Goal: Use online tool/utility: Use online tool/utility

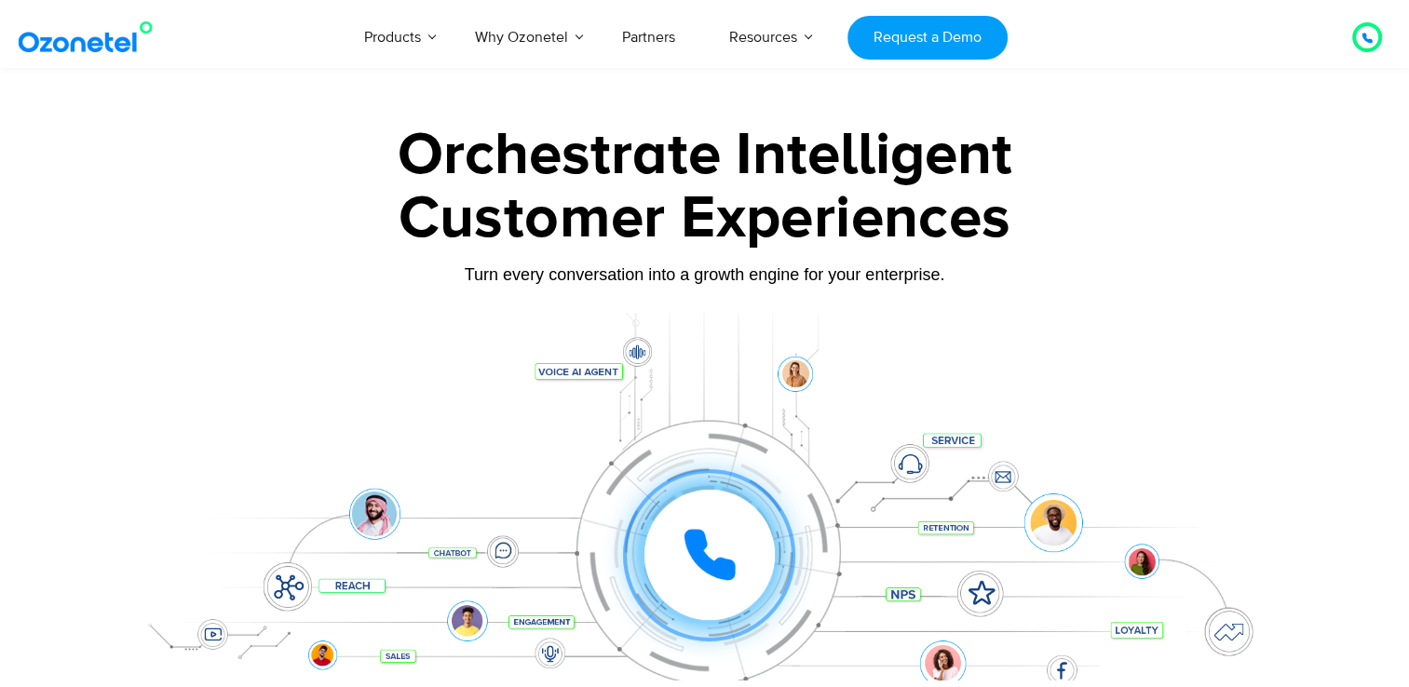
scroll to position [417, 0]
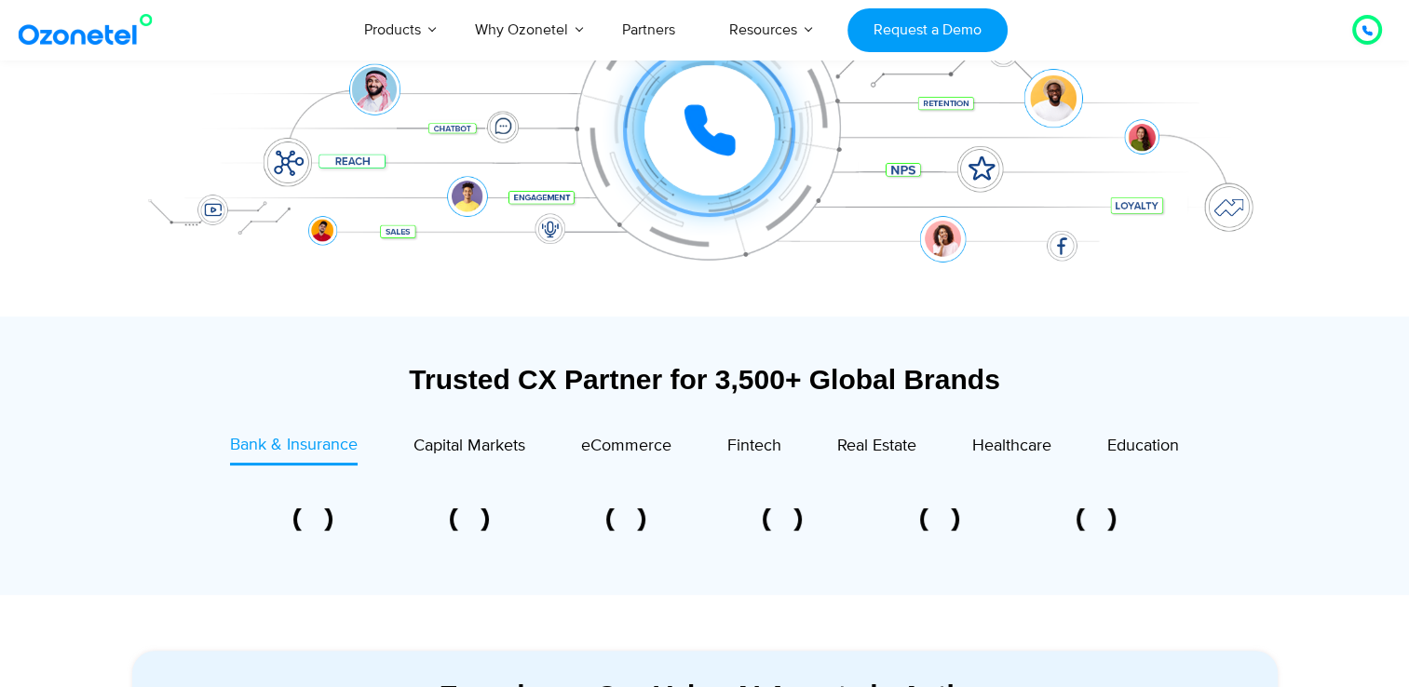
click at [715, 171] on div at bounding box center [709, 130] width 130 height 130
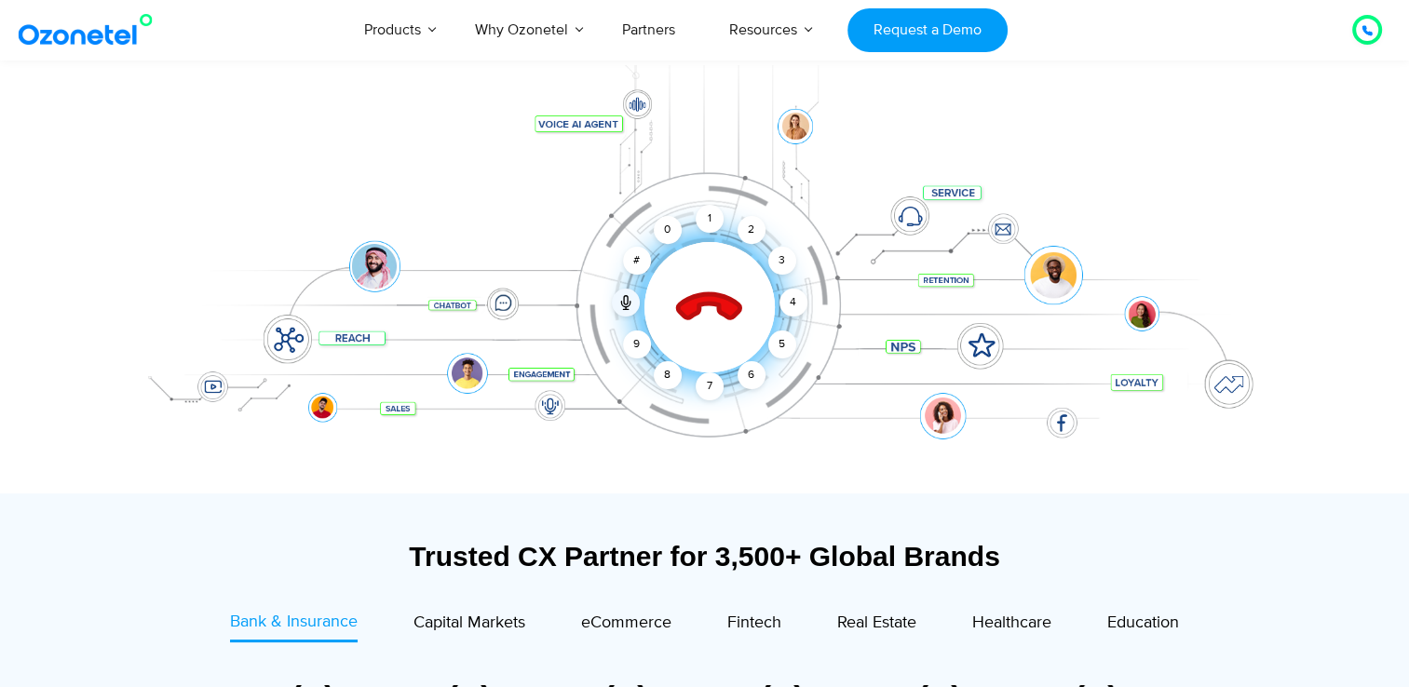
scroll to position [238, 0]
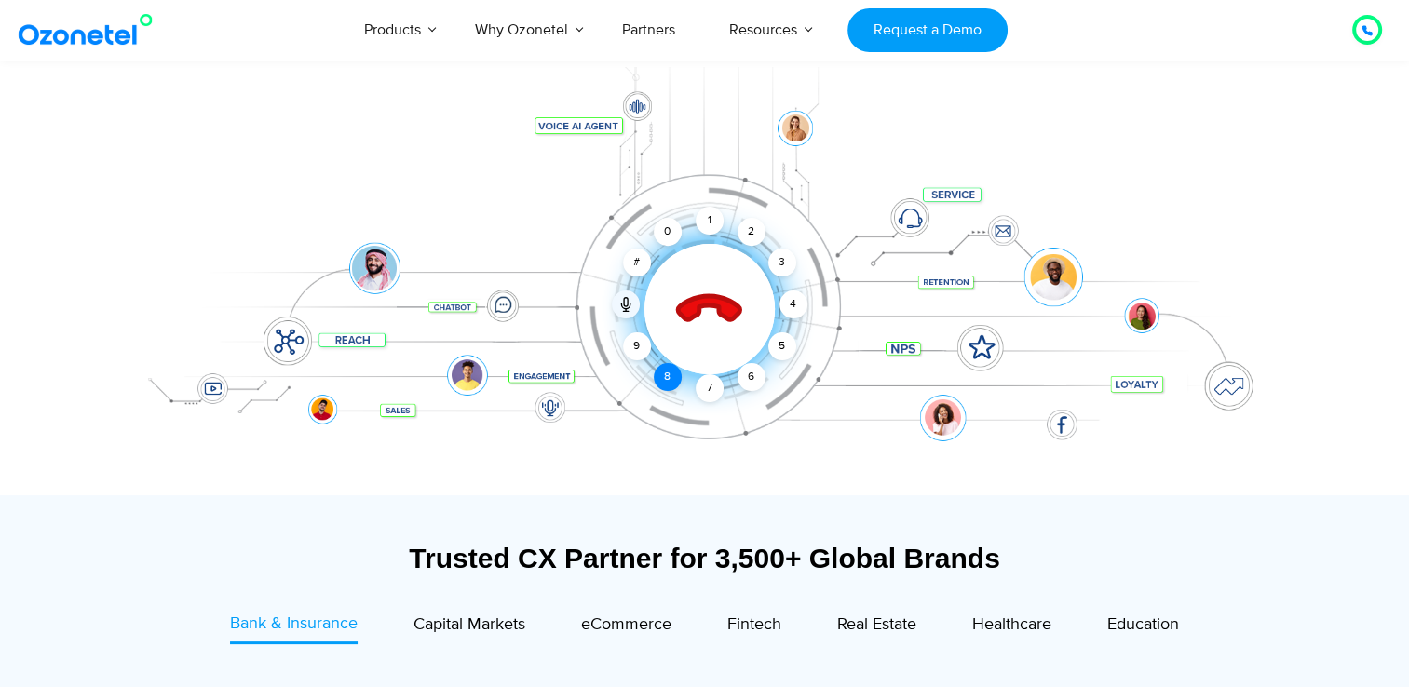
click at [677, 375] on div "8" at bounding box center [668, 377] width 28 height 28
click at [747, 228] on div "2" at bounding box center [752, 232] width 28 height 28
click at [703, 225] on div "1" at bounding box center [710, 221] width 28 height 28
click at [668, 239] on div "0" at bounding box center [668, 232] width 28 height 28
click at [775, 268] on div "3" at bounding box center [781, 263] width 28 height 28
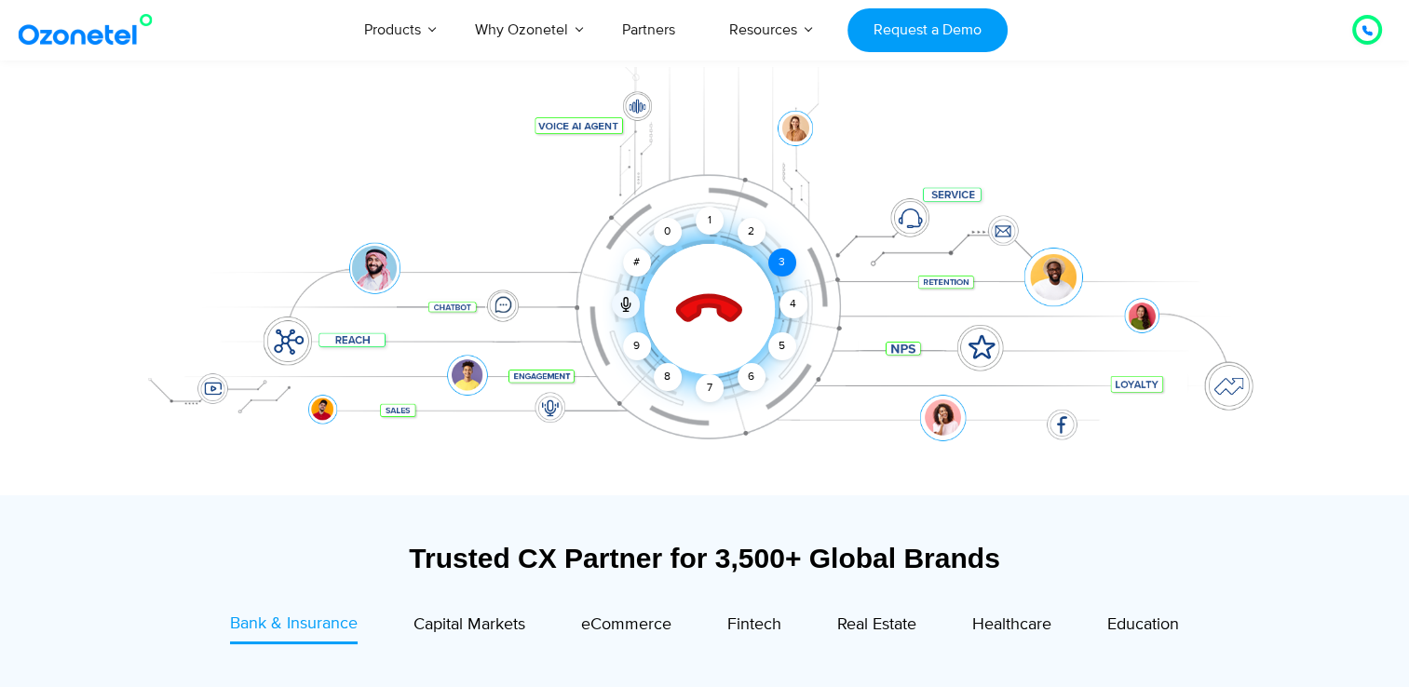
click at [775, 268] on div "3" at bounding box center [781, 263] width 28 height 28
click at [677, 229] on div "0" at bounding box center [668, 232] width 28 height 28
click at [798, 301] on div "4" at bounding box center [793, 305] width 28 height 28
click at [786, 263] on div "3" at bounding box center [781, 263] width 28 height 28
click at [751, 380] on div "6" at bounding box center [752, 377] width 28 height 28
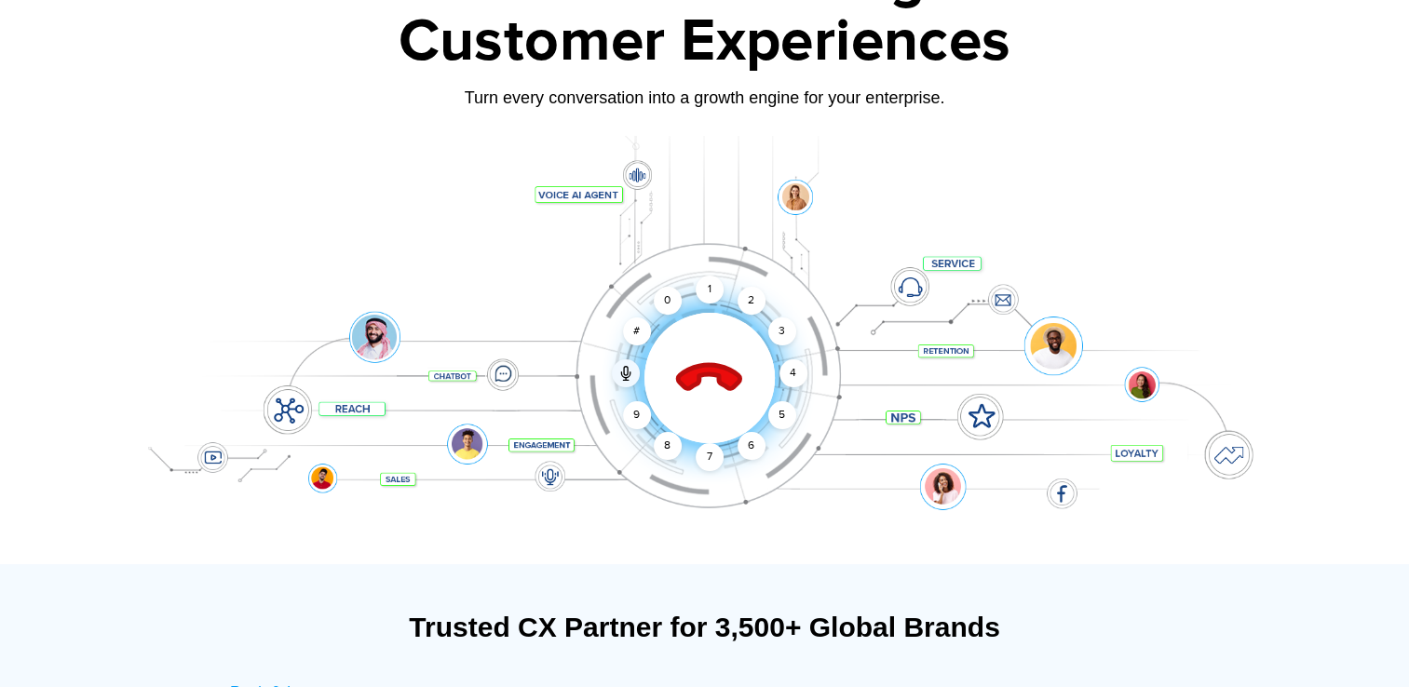
scroll to position [171, 0]
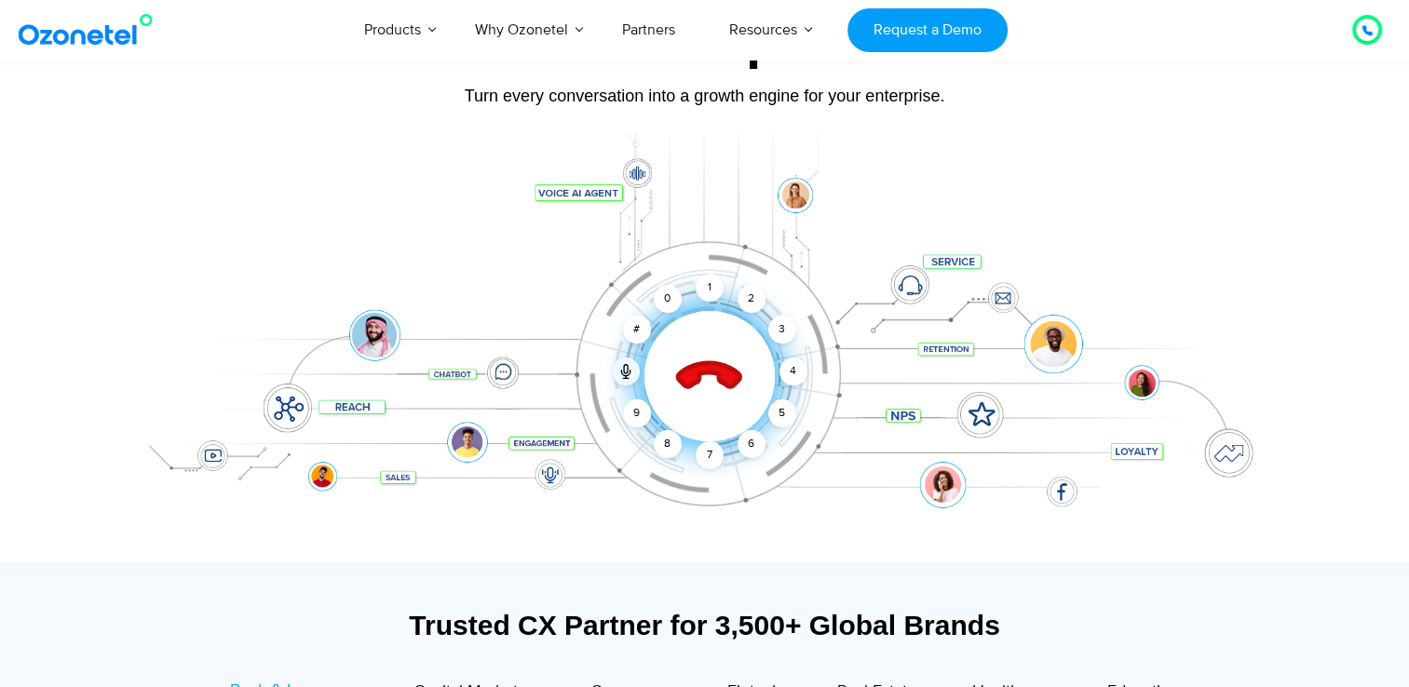
click at [700, 376] on icon at bounding box center [708, 377] width 65 height 65
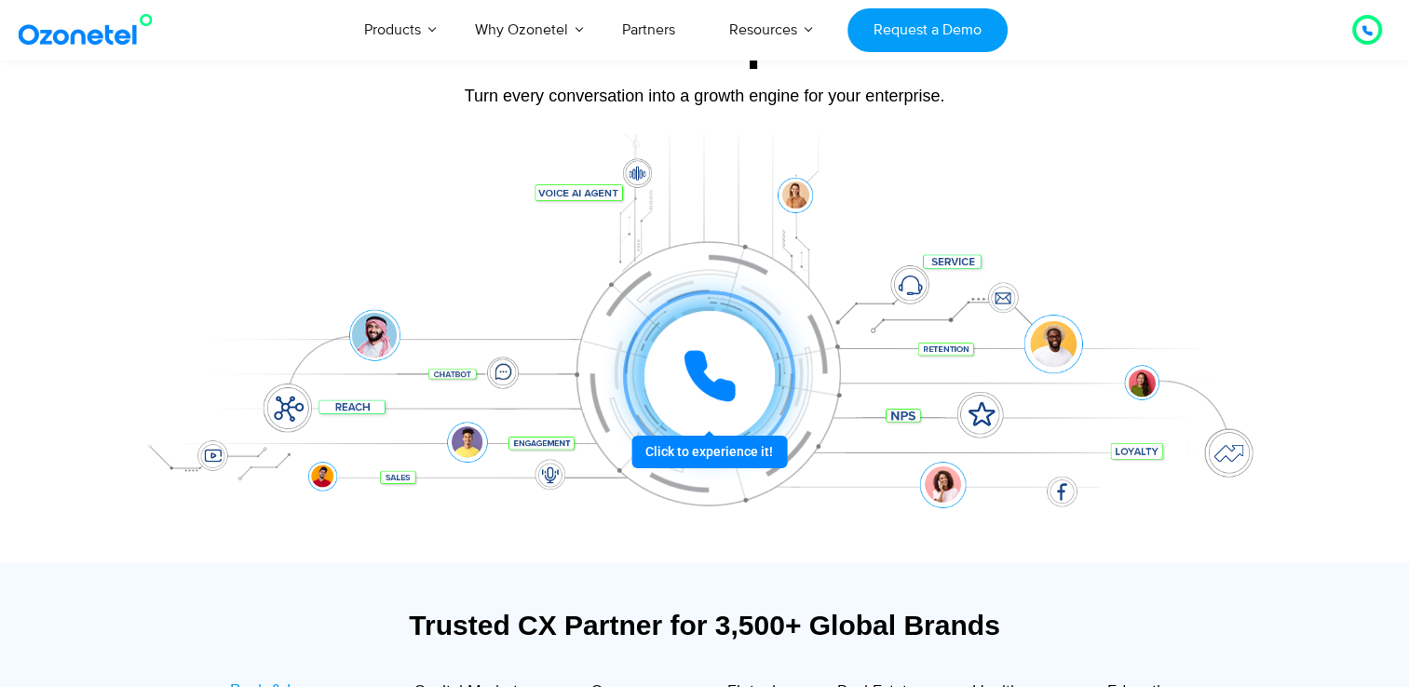
click at [700, 376] on icon at bounding box center [709, 376] width 47 height 47
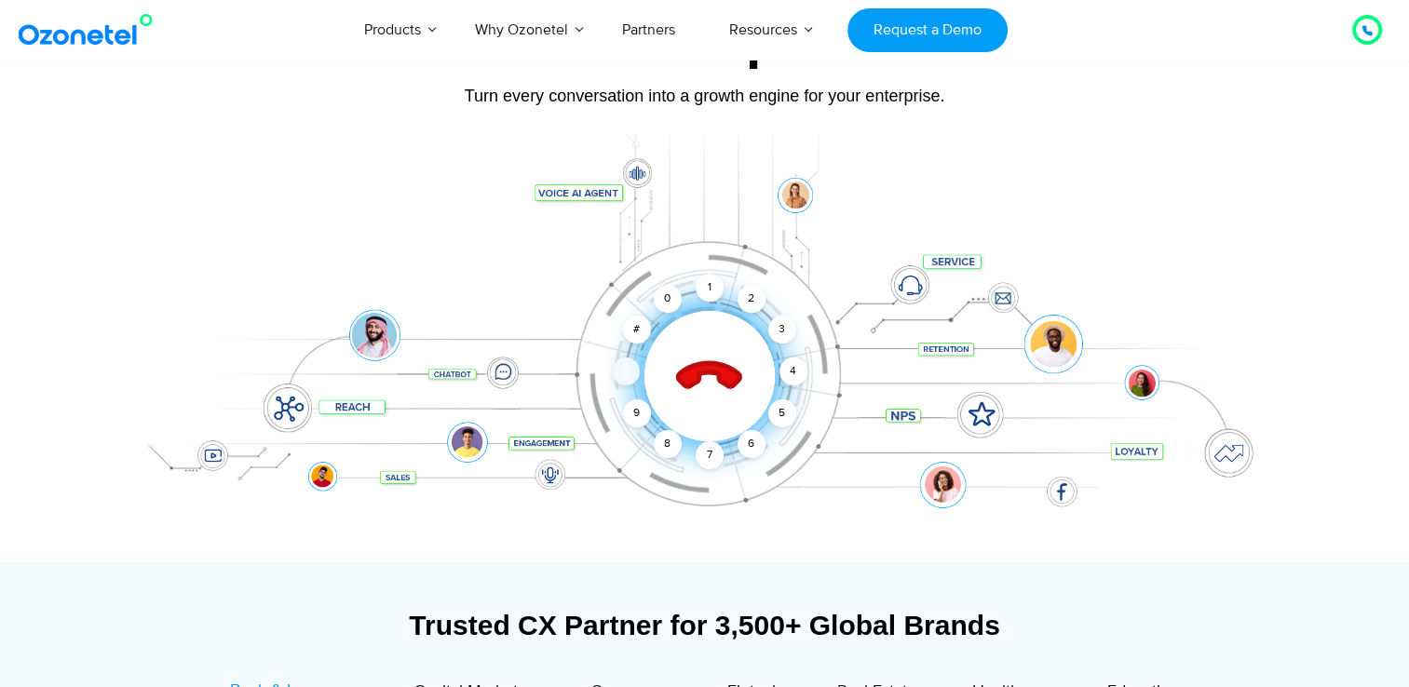
click at [630, 373] on icon at bounding box center [625, 371] width 15 height 15
click at [621, 372] on icon at bounding box center [625, 374] width 8 height 6
click at [718, 379] on icon at bounding box center [708, 377] width 65 height 65
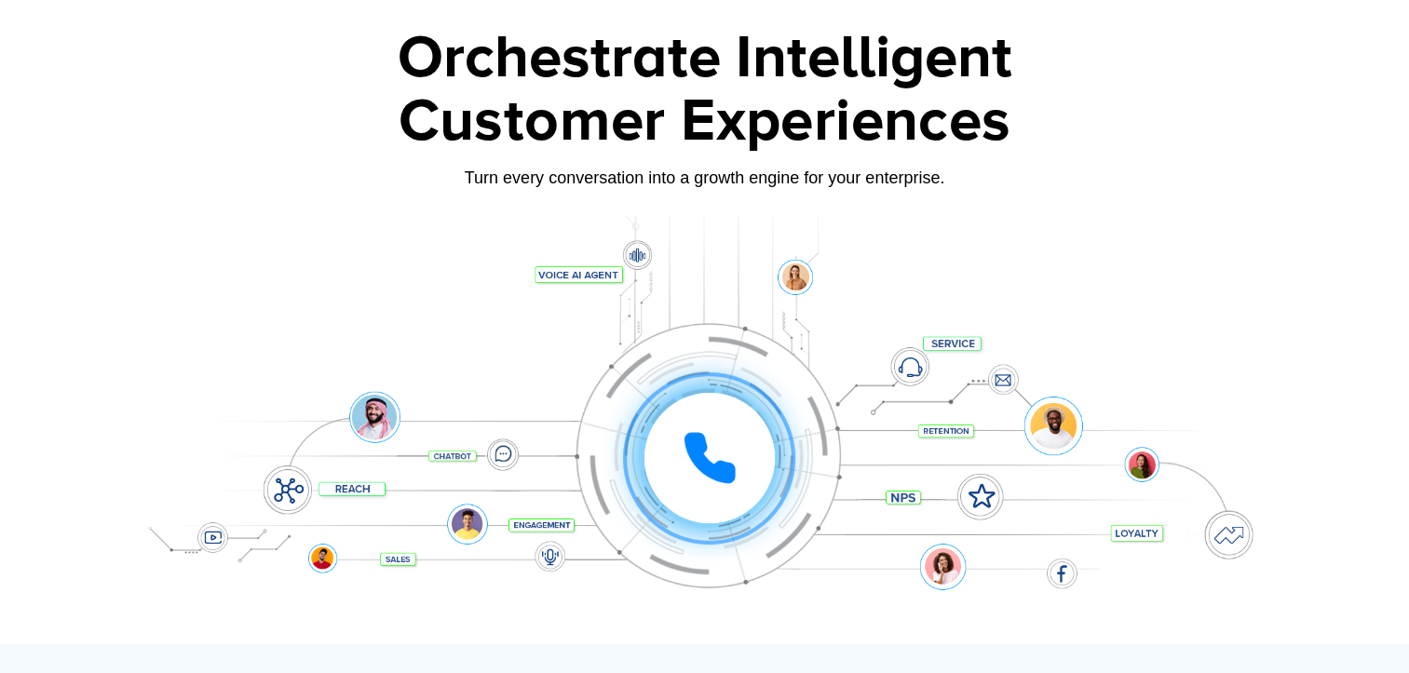
scroll to position [89, 0]
